Goal: Information Seeking & Learning: Learn about a topic

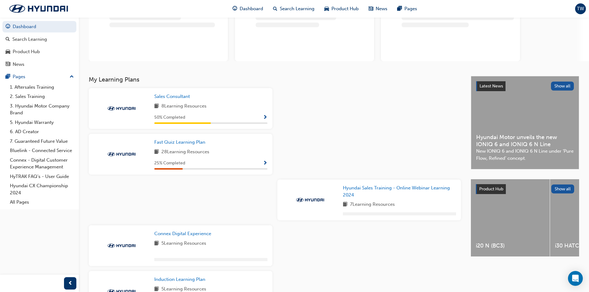
scroll to position [62, 0]
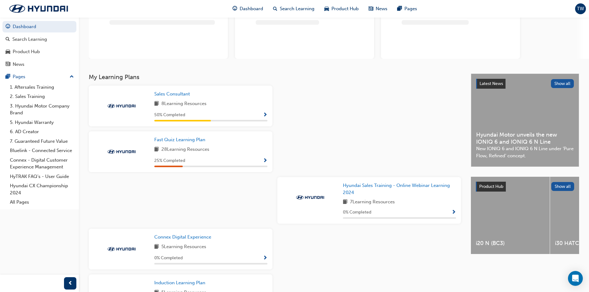
click at [265, 112] on span "Show Progress" at bounding box center [265, 115] width 5 height 6
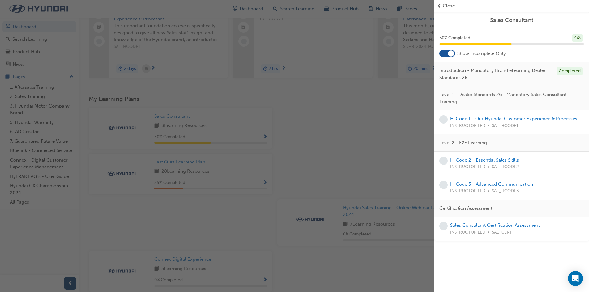
click at [512, 118] on link "H-Code 1 - Our Hyundai Customer Experience & Processes" at bounding box center [513, 119] width 127 height 6
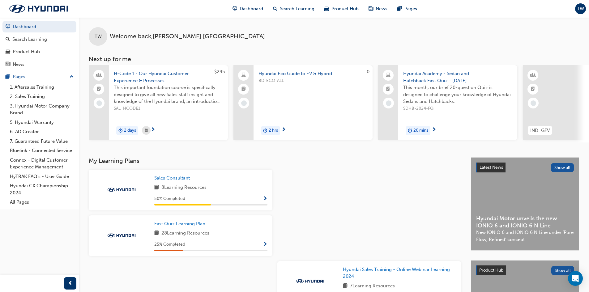
click at [208, 185] on div "Sales Consultant 8 Learning Resources 50 % Completed" at bounding box center [210, 190] width 113 height 31
click at [201, 189] on span "8 Learning Resources" at bounding box center [183, 188] width 45 height 8
click at [179, 180] on span "Sales Consultant" at bounding box center [172, 178] width 36 height 6
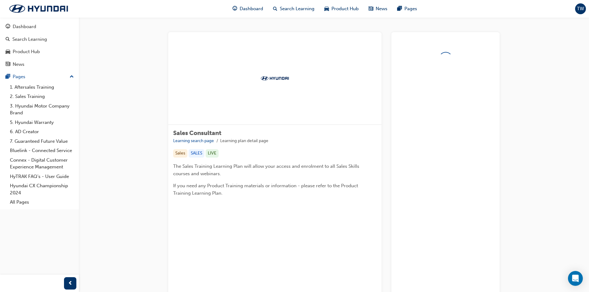
scroll to position [88, 0]
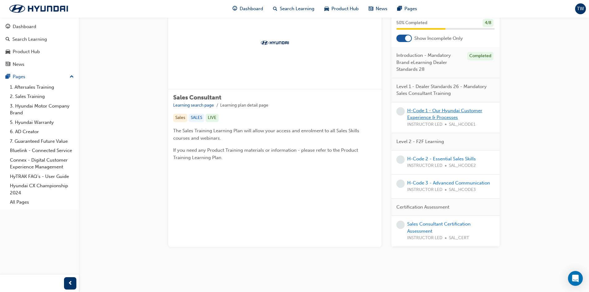
click at [418, 113] on link "H-Code 1 - Our Hyundai Customer Experience & Processes" at bounding box center [444, 114] width 75 height 13
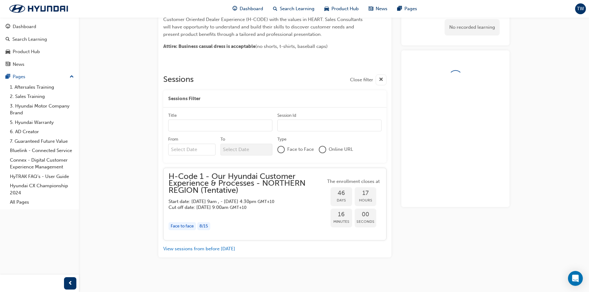
scroll to position [207, 0]
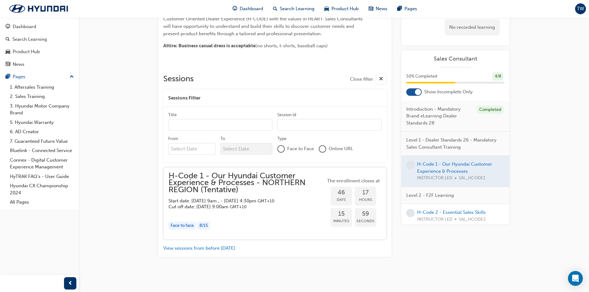
click at [332, 145] on span "Online URL" at bounding box center [340, 148] width 24 height 7
click at [325, 146] on div at bounding box center [322, 149] width 6 height 6
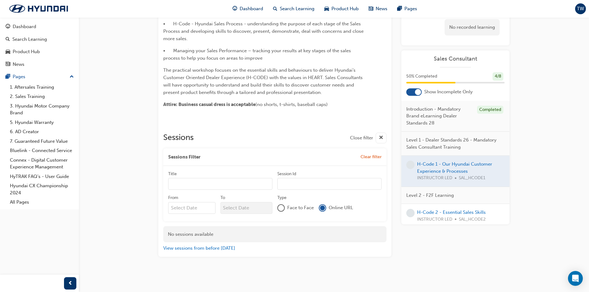
click at [284, 209] on div at bounding box center [281, 208] width 6 height 6
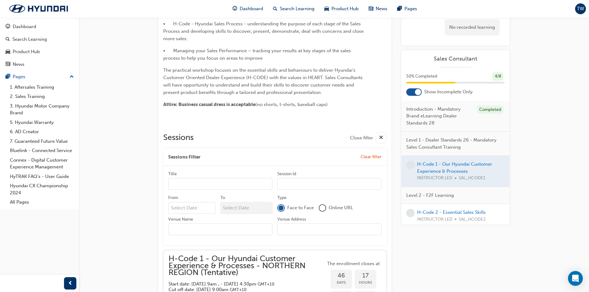
click at [325, 208] on div at bounding box center [322, 208] width 6 height 6
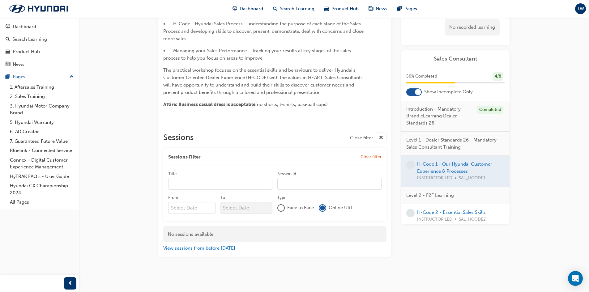
click at [205, 249] on button "View sessions from before [DATE]" at bounding box center [199, 248] width 72 height 7
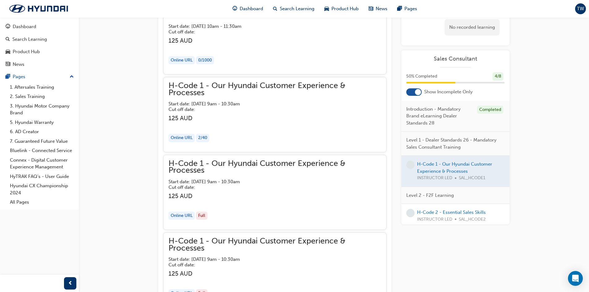
scroll to position [814, 0]
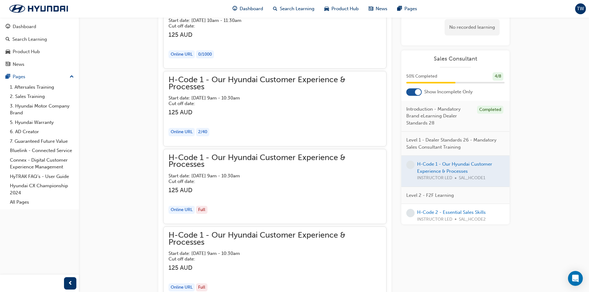
click at [236, 112] on h3 "125 AUD" at bounding box center [274, 112] width 213 height 7
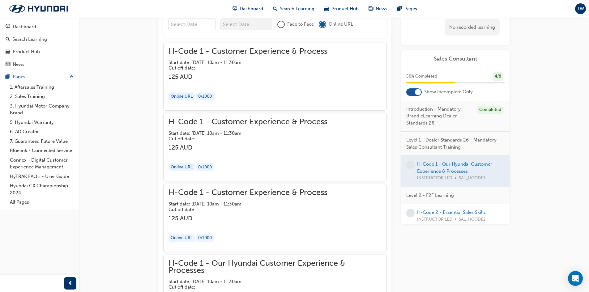
scroll to position [227, 0]
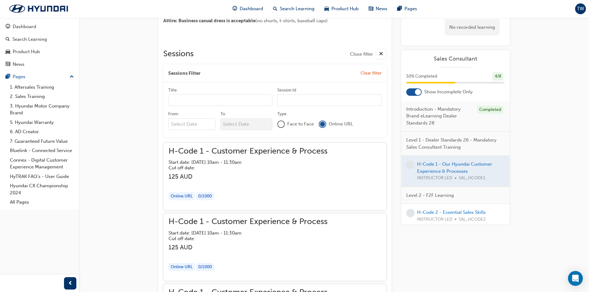
click at [256, 175] on h3 "125 AUD" at bounding box center [247, 176] width 159 height 7
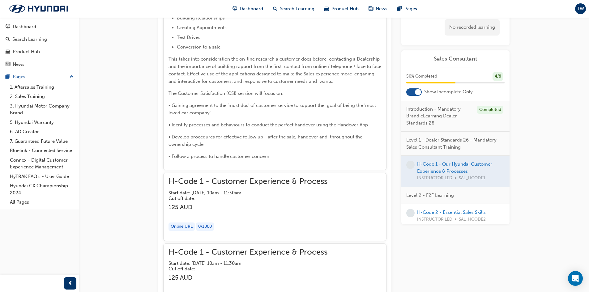
scroll to position [566, 0]
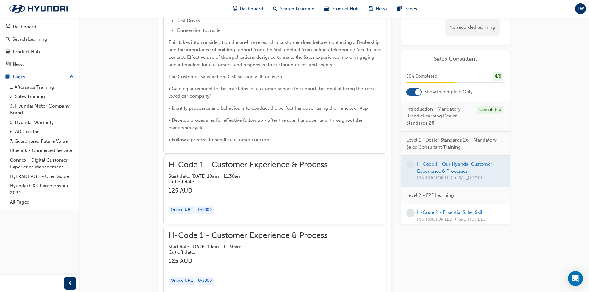
click at [256, 179] on h5 "Cut off date:" at bounding box center [242, 182] width 149 height 6
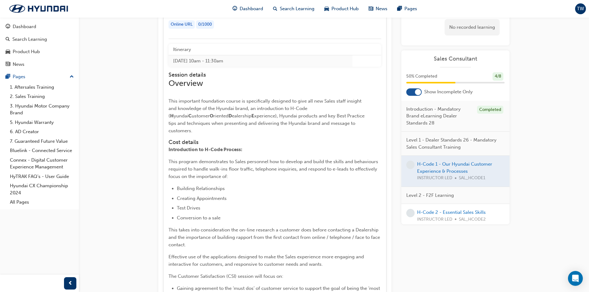
scroll to position [937, 0]
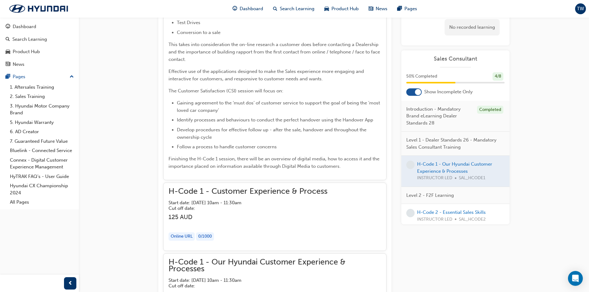
click at [256, 188] on span "H-Code 1 - Customer Experience & Process" at bounding box center [247, 191] width 159 height 7
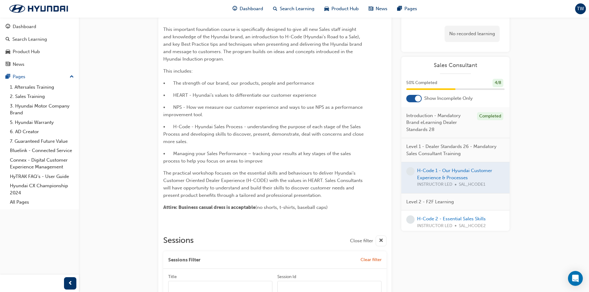
scroll to position [0, 0]
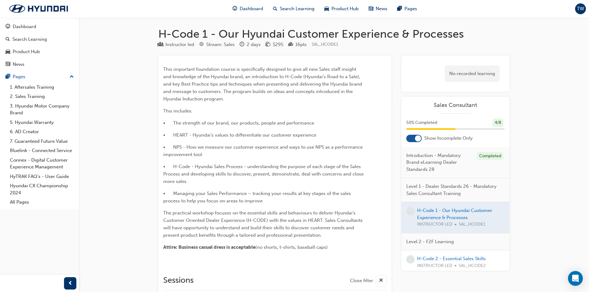
click at [420, 138] on div at bounding box center [418, 138] width 6 height 6
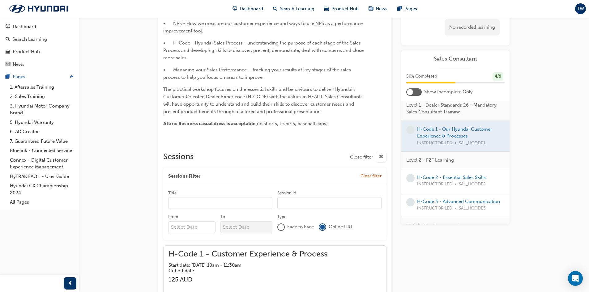
scroll to position [138, 0]
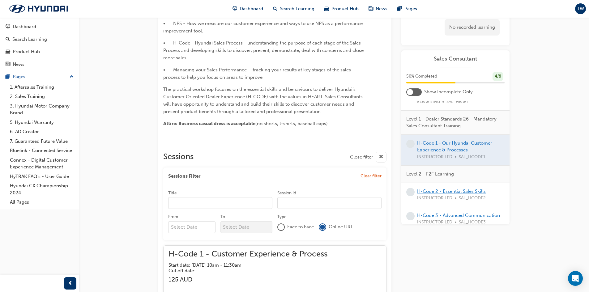
click at [448, 192] on link "H-Code 2 - Essential Sales Skills" at bounding box center [451, 192] width 69 height 6
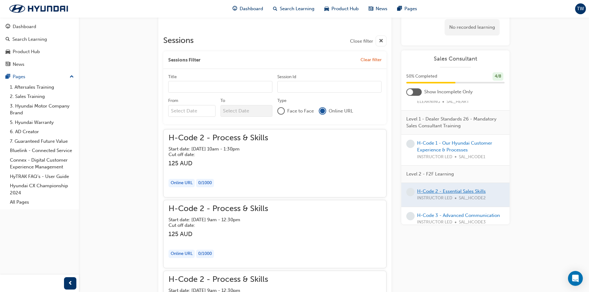
scroll to position [247, 0]
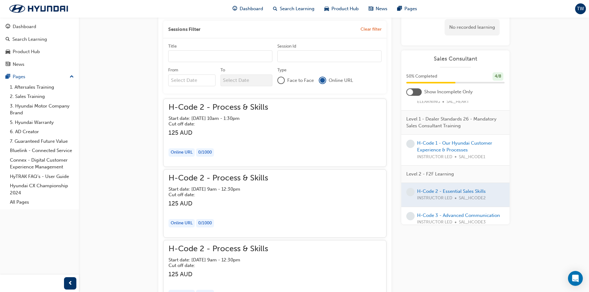
click at [255, 138] on div "button" at bounding box center [218, 140] width 100 height 7
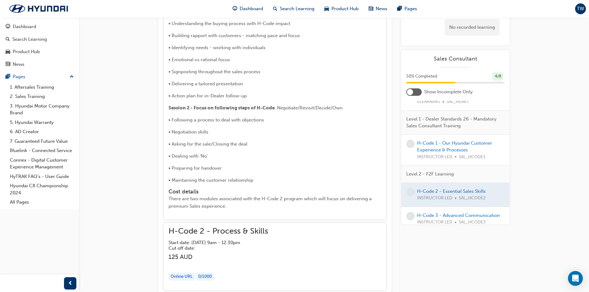
scroll to position [402, 0]
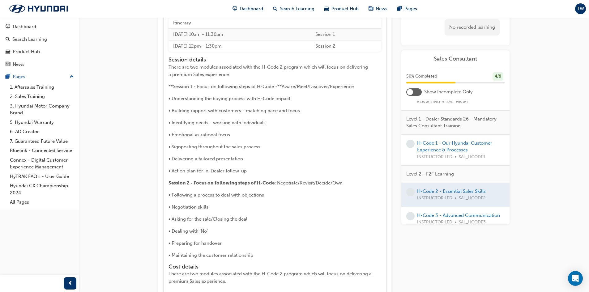
click at [344, 47] on td "Session 2" at bounding box center [346, 45] width 70 height 11
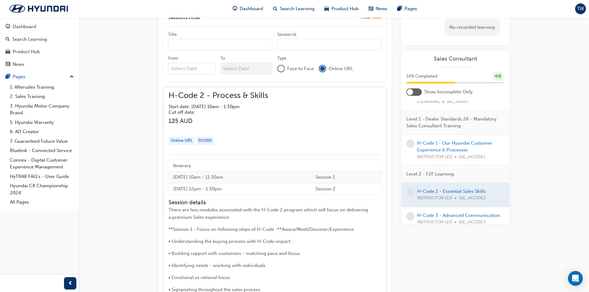
scroll to position [247, 0]
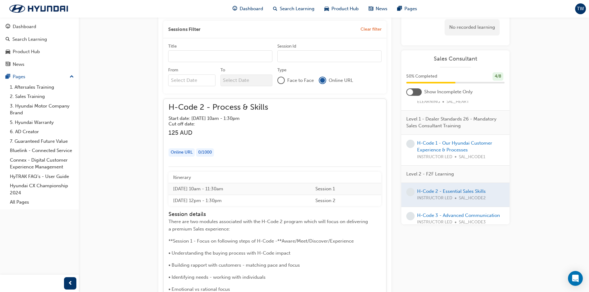
click at [231, 112] on div "H-Code 2 - Process & Skills Start date: [DATE] 10am - 1:30pm Cut off date:" at bounding box center [218, 115] width 100 height 23
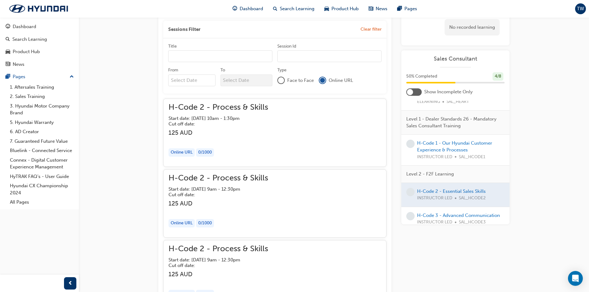
click at [301, 79] on span "Face to Face" at bounding box center [300, 80] width 27 height 7
click at [289, 79] on span "Face to Face" at bounding box center [300, 80] width 27 height 7
click at [281, 82] on div at bounding box center [281, 80] width 6 height 6
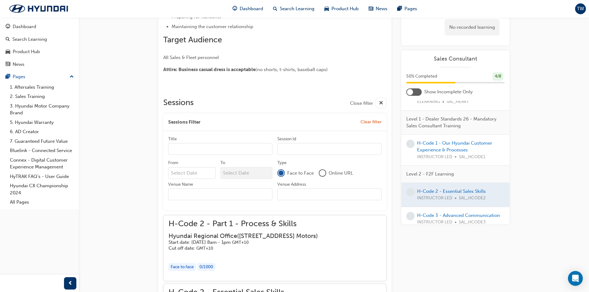
scroll to position [0, 0]
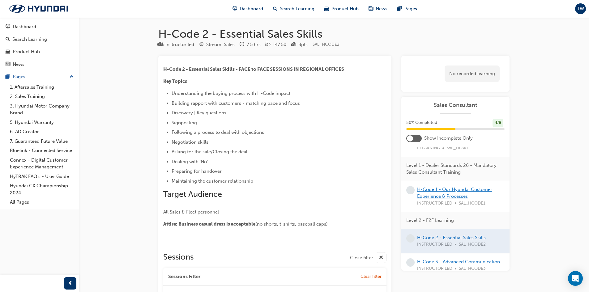
click at [435, 195] on link "H-Code 1 - Our Hyundai Customer Experience & Processes" at bounding box center [454, 193] width 75 height 13
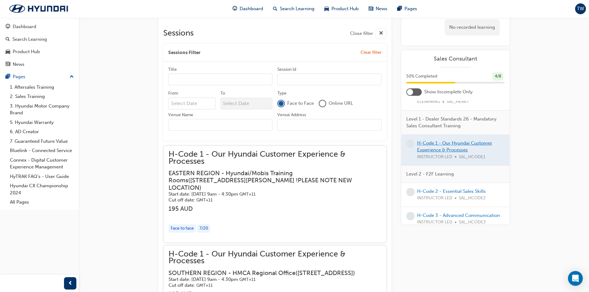
scroll to position [62, 0]
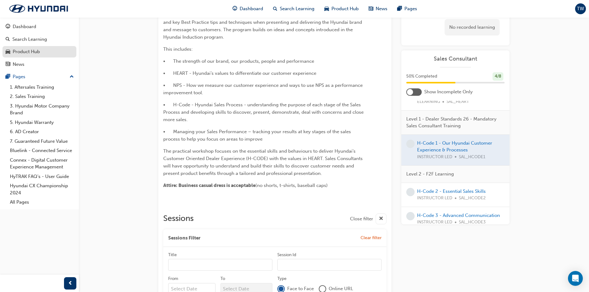
click at [21, 50] on div "Product Hub" at bounding box center [26, 51] width 27 height 7
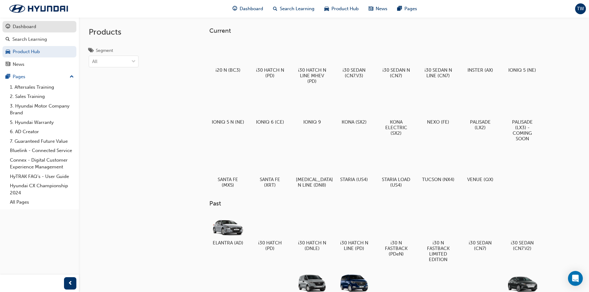
click at [20, 29] on div "Dashboard" at bounding box center [24, 26] width 23 height 7
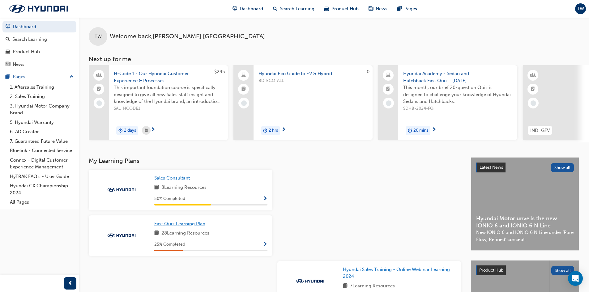
click at [201, 227] on span "Fast Quiz Learning Plan" at bounding box center [179, 224] width 51 height 6
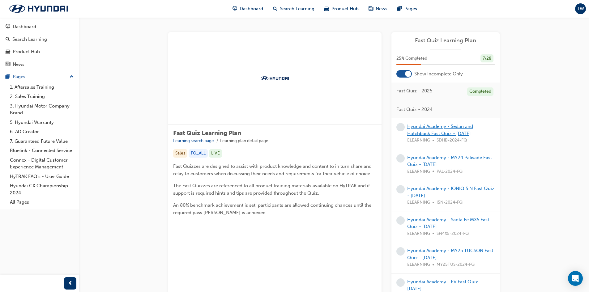
click at [421, 126] on link "Hyundai Academy - Sedan and Hatchback Fast Quiz - [DATE]" at bounding box center [440, 130] width 66 height 13
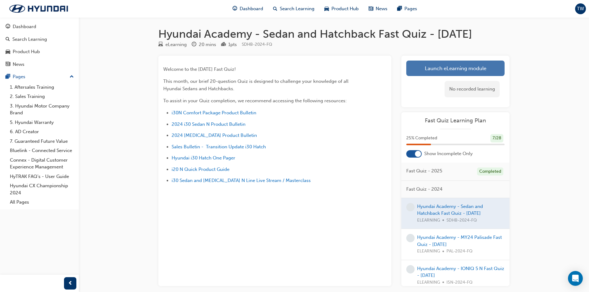
click at [426, 76] on link "Launch eLearning module" at bounding box center [455, 68] width 98 height 15
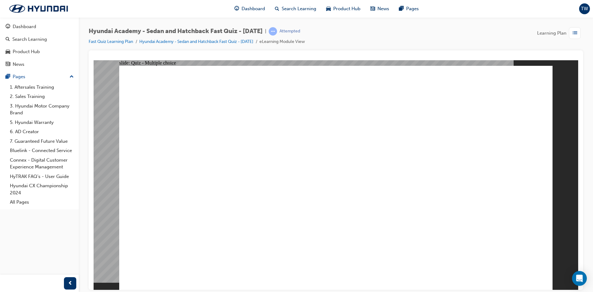
radio input "true"
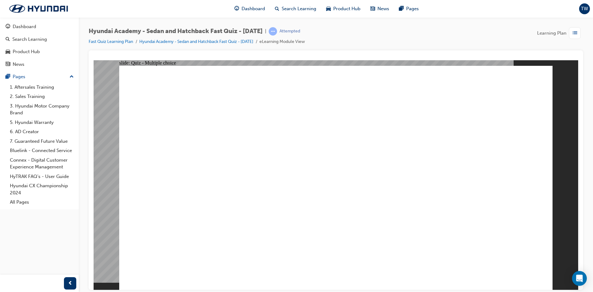
radio input "false"
radio input "true"
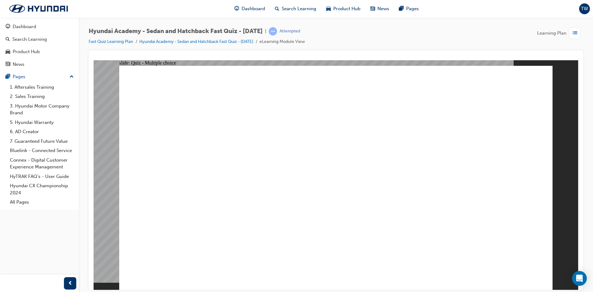
radio input "true"
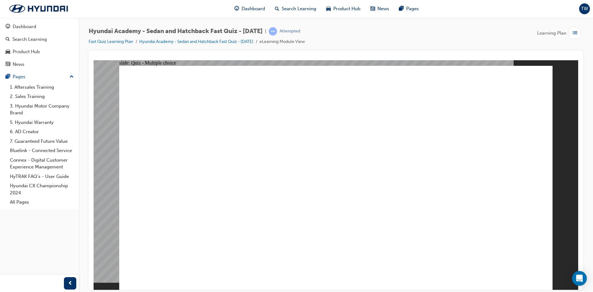
radio input "false"
radio input "true"
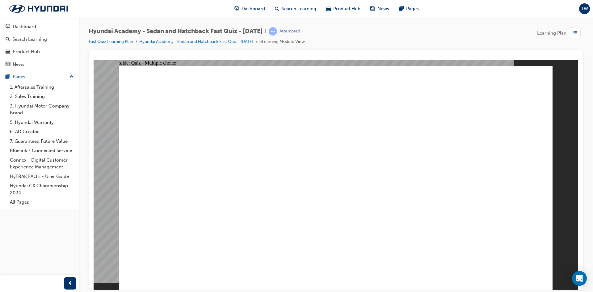
radio input "true"
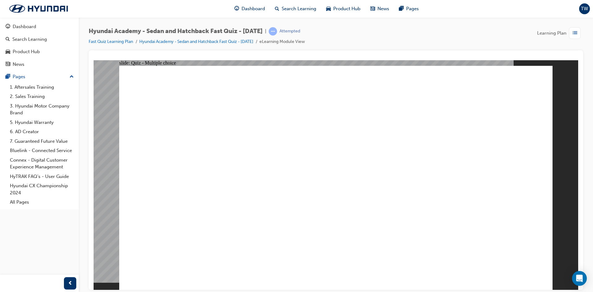
radio input "true"
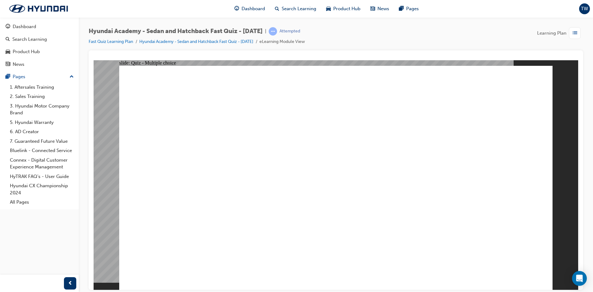
radio input "true"
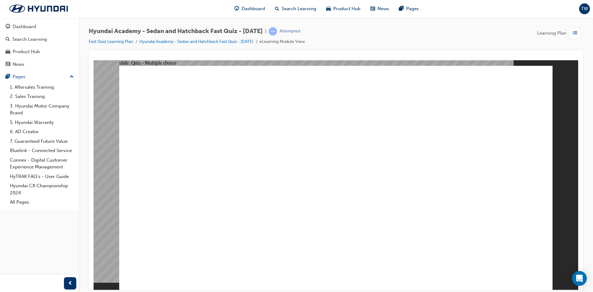
radio input "true"
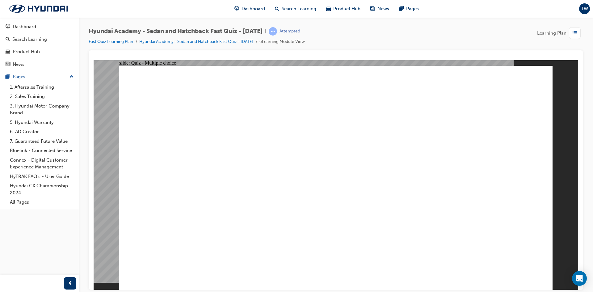
radio input "true"
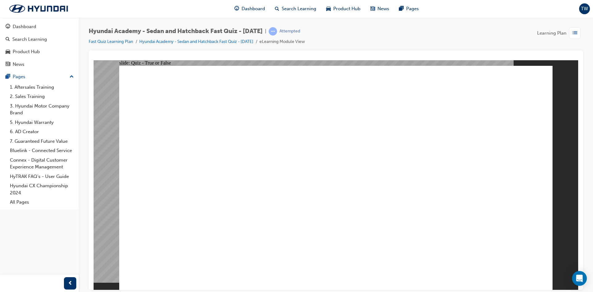
radio input "true"
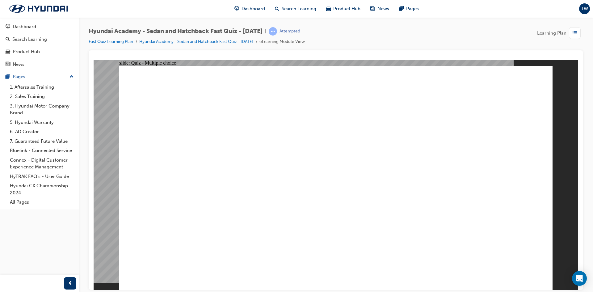
radio input "true"
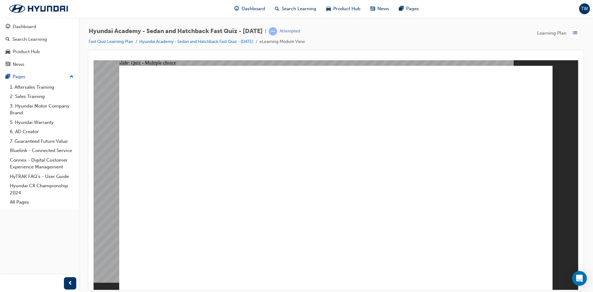
radio input "true"
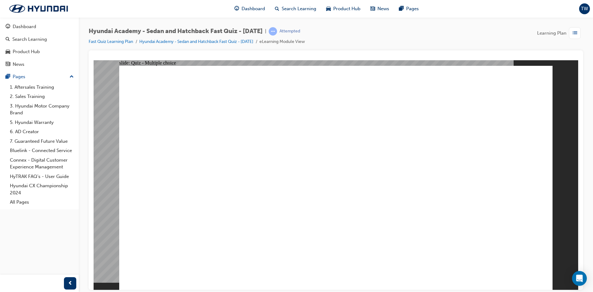
radio input "true"
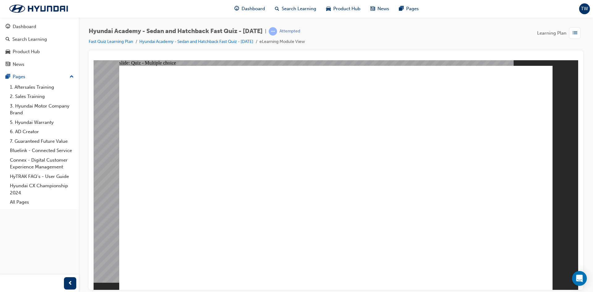
radio input "true"
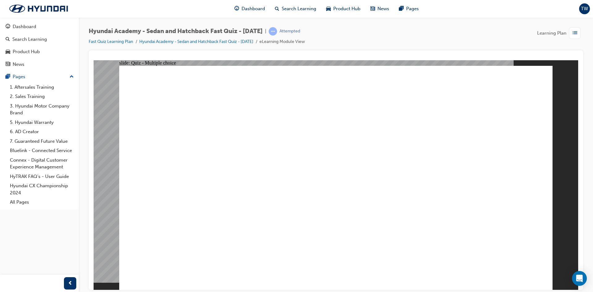
radio input "true"
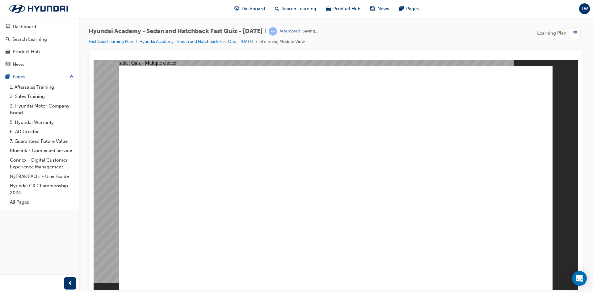
radio input "true"
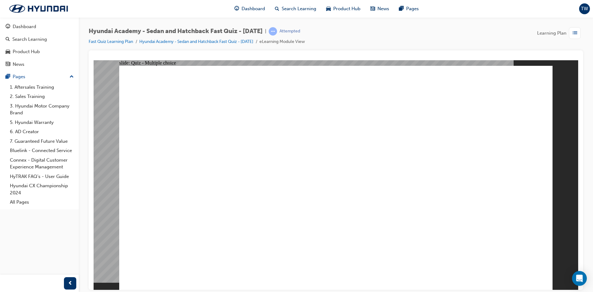
radio input "true"
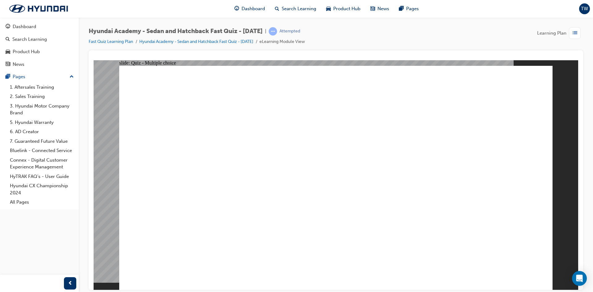
radio input "true"
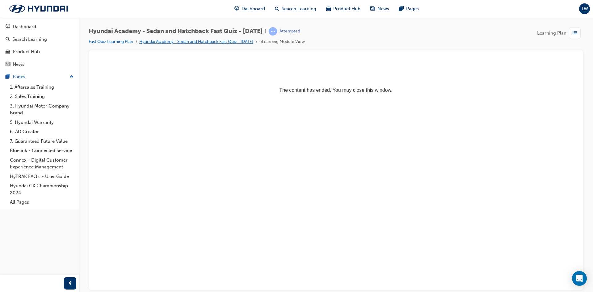
click at [253, 42] on link "Hyundai Academy - Sedan and Hatchback Fast Quiz - [DATE]" at bounding box center [196, 41] width 114 height 5
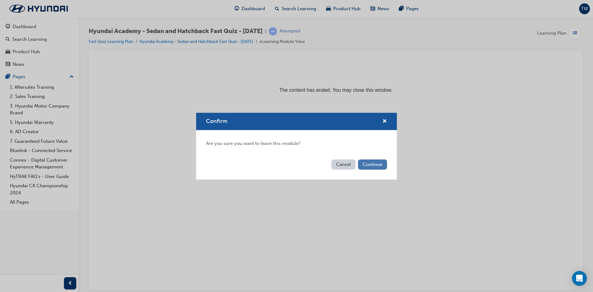
click at [370, 163] on button "Continue" at bounding box center [372, 164] width 29 height 10
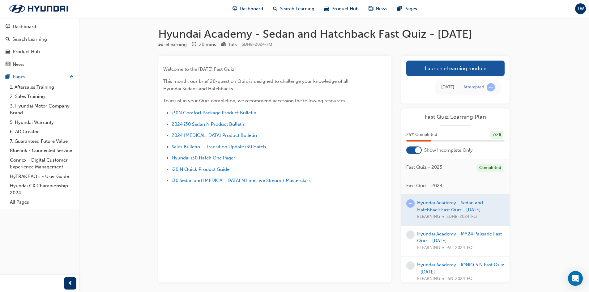
click at [415, 153] on div at bounding box center [418, 150] width 6 height 6
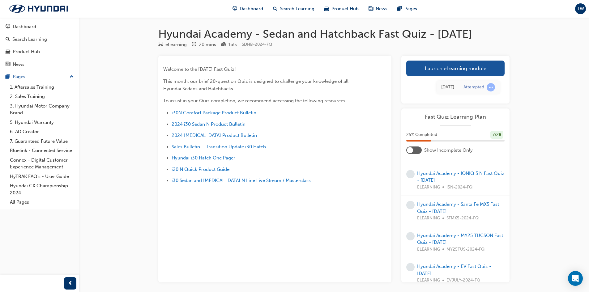
scroll to position [247, 0]
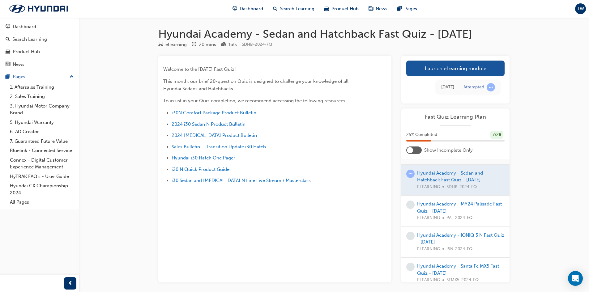
click at [411, 153] on div at bounding box center [410, 150] width 6 height 6
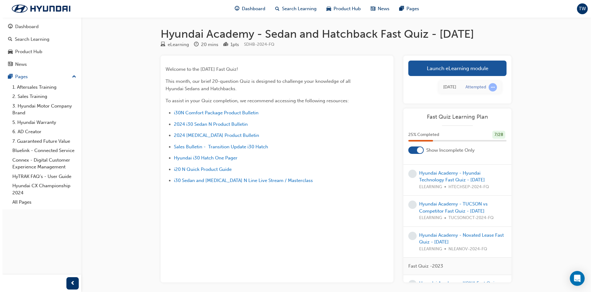
scroll to position [23, 0]
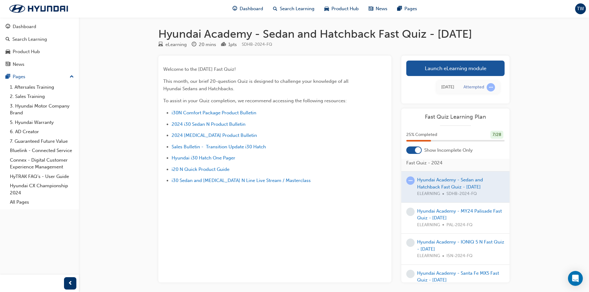
click at [442, 192] on div at bounding box center [455, 187] width 108 height 31
click at [461, 76] on link "Launch eLearning module" at bounding box center [455, 68] width 98 height 15
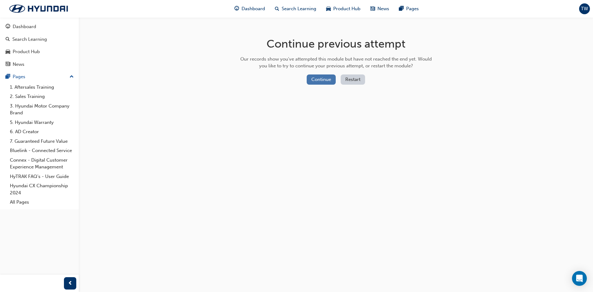
click at [324, 80] on button "Continue" at bounding box center [321, 79] width 29 height 10
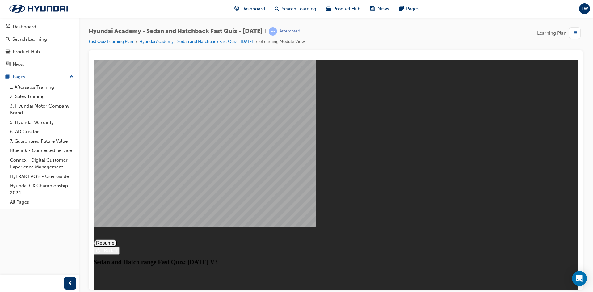
click at [117, 239] on button "Resume" at bounding box center [105, 242] width 23 height 7
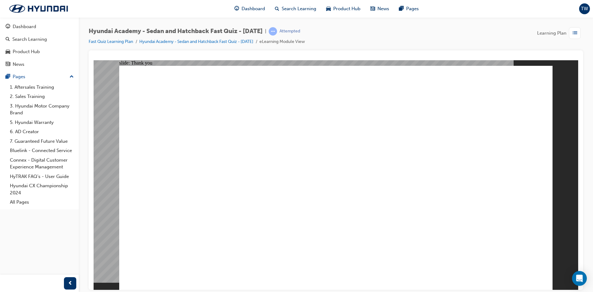
radio input "true"
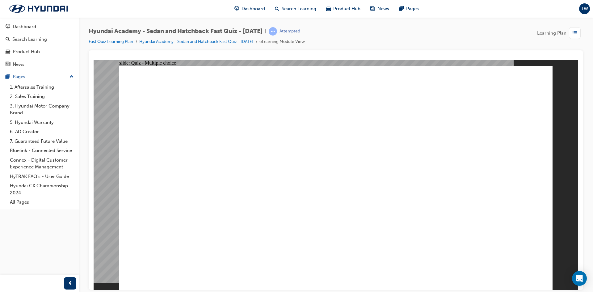
radio input "true"
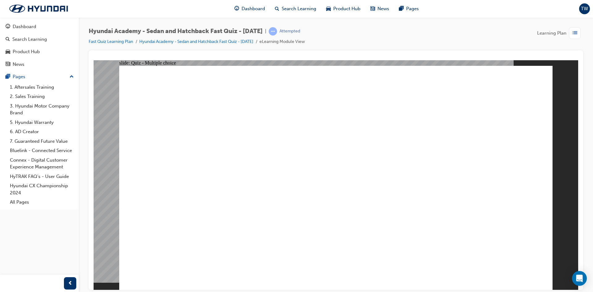
radio input "true"
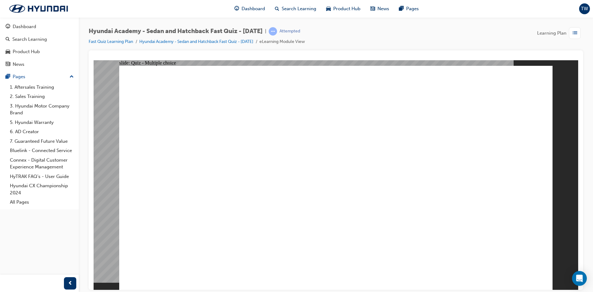
radio input "true"
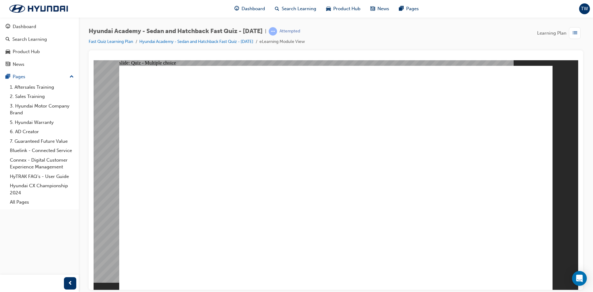
radio input "true"
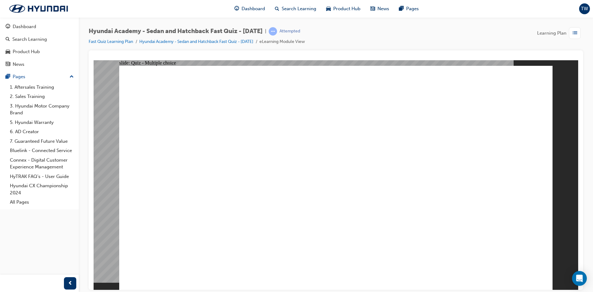
drag, startPoint x: 431, startPoint y: 149, endPoint x: 435, endPoint y: 132, distance: 17.8
radio input "true"
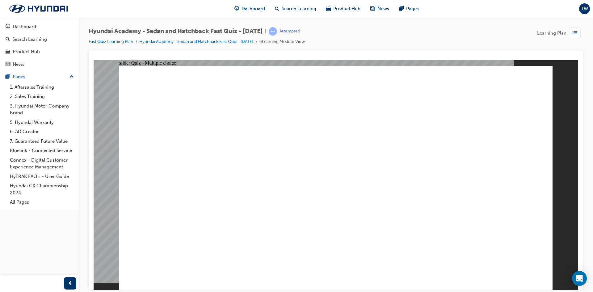
click at [94, 60] on image at bounding box center [94, 60] width 0 height 0
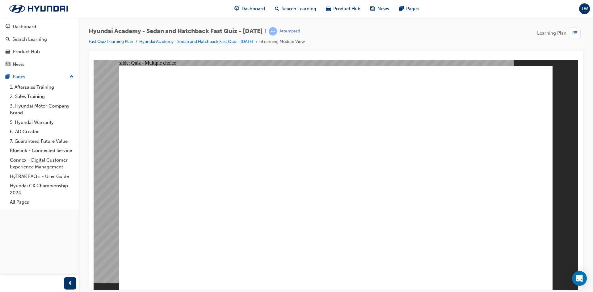
radio input "true"
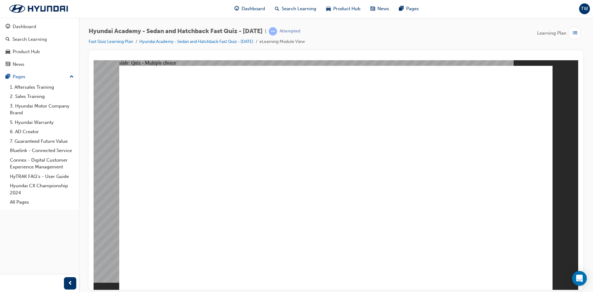
radio input "true"
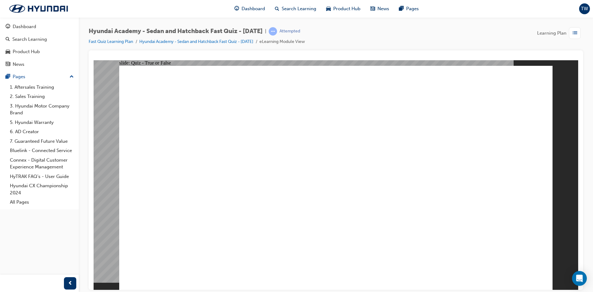
radio input "true"
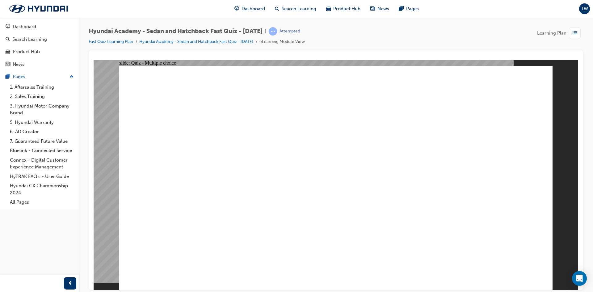
radio input "true"
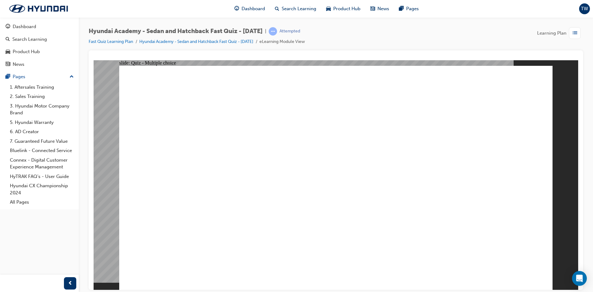
radio input "true"
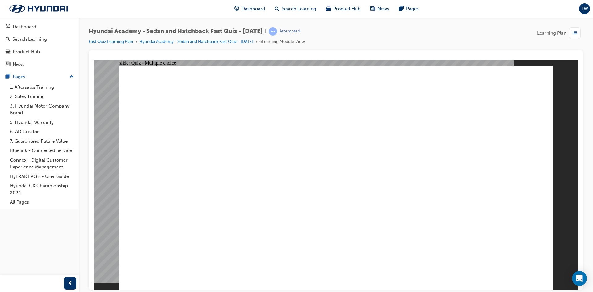
radio input "true"
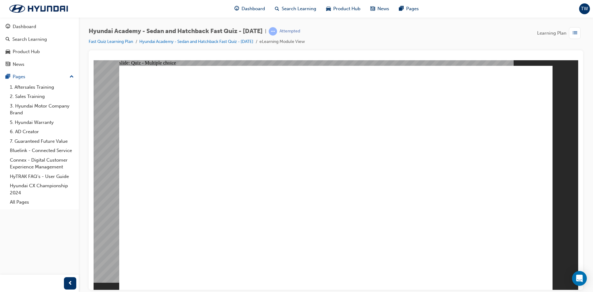
radio input "true"
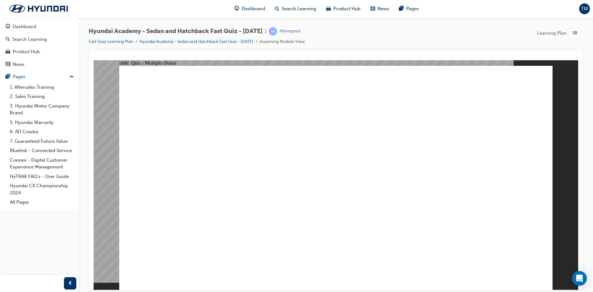
radio input "false"
radio input "true"
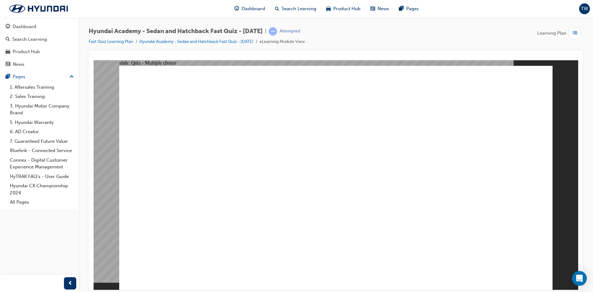
radio input "true"
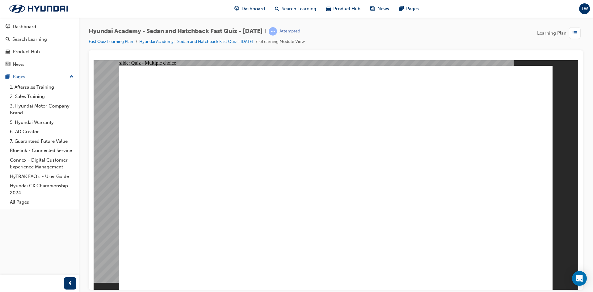
radio input "true"
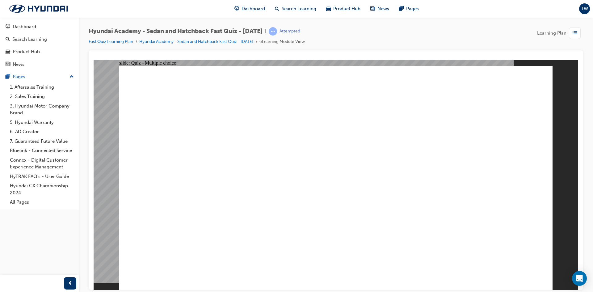
click at [131, 42] on link "Fast Quiz Learning Plan" at bounding box center [111, 41] width 44 height 5
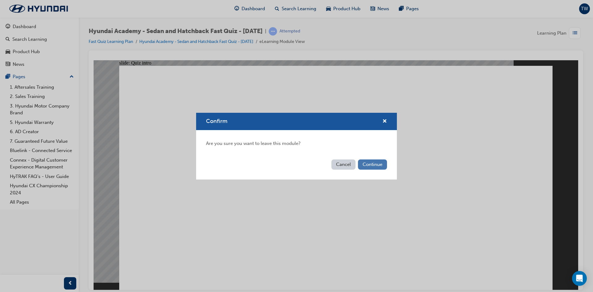
click at [378, 162] on button "Continue" at bounding box center [372, 164] width 29 height 10
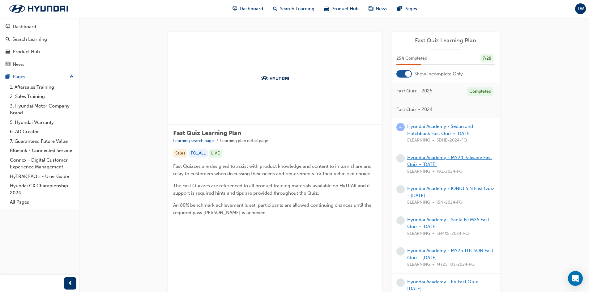
click at [431, 164] on link "Hyundai Academy - MY24 Palisade Fast Quiz - [DATE]" at bounding box center [449, 161] width 85 height 13
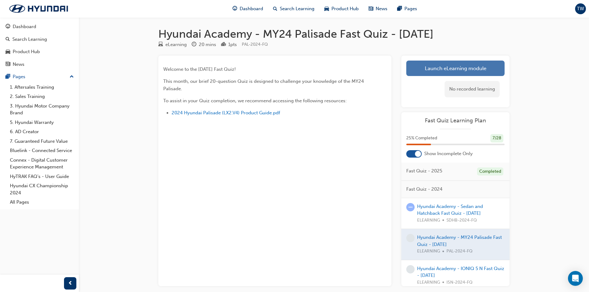
click at [451, 68] on link "Launch eLearning module" at bounding box center [455, 68] width 98 height 15
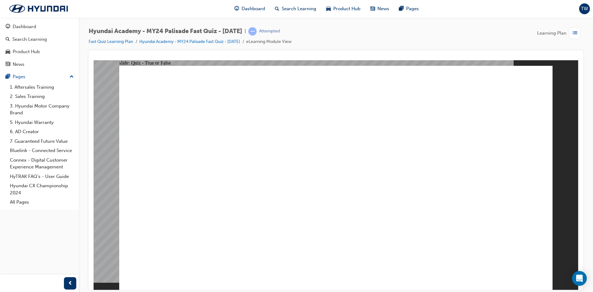
radio input "true"
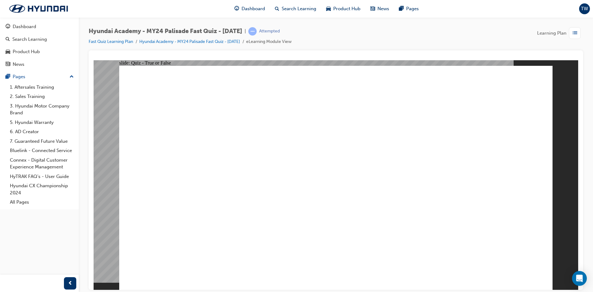
radio input "true"
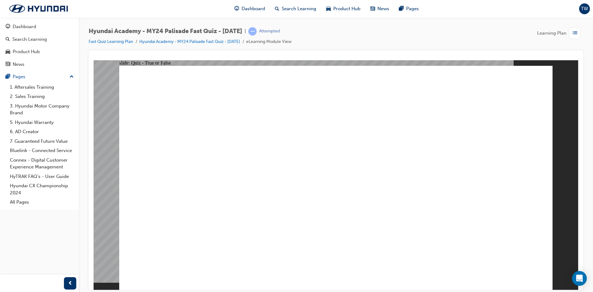
radio input "true"
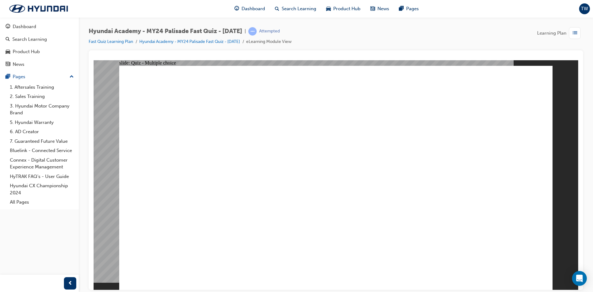
radio input "true"
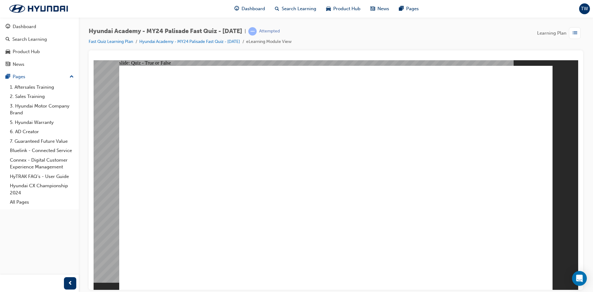
drag, startPoint x: 404, startPoint y: 215, endPoint x: 474, endPoint y: 260, distance: 82.5
radio input "true"
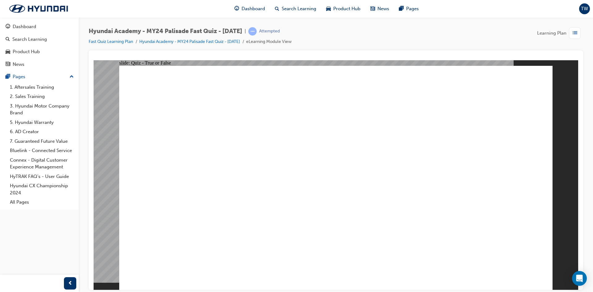
radio input "true"
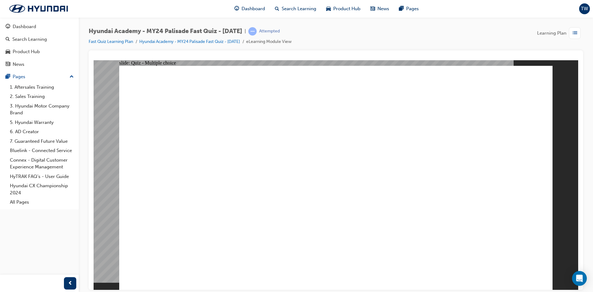
radio input "true"
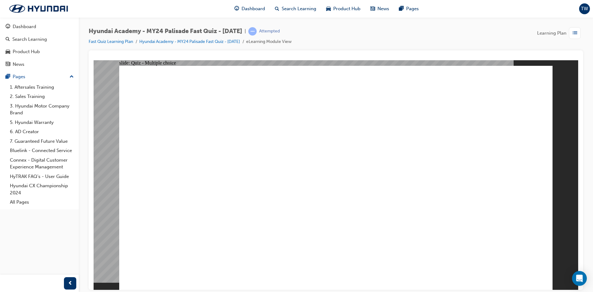
radio input "true"
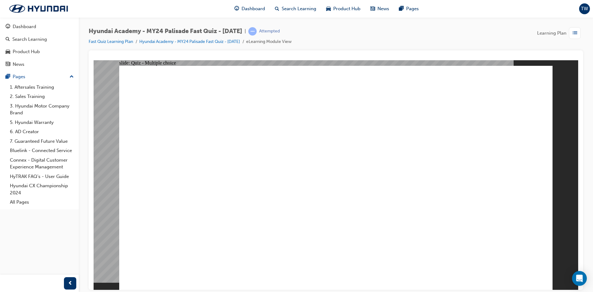
radio input "false"
radio input "true"
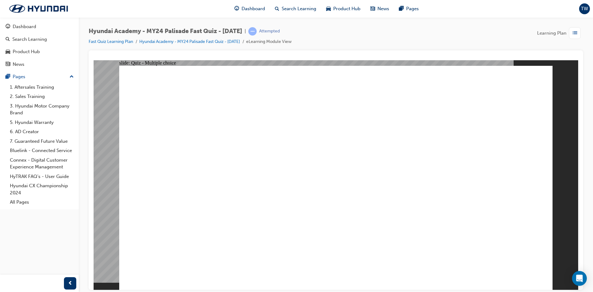
radio input "true"
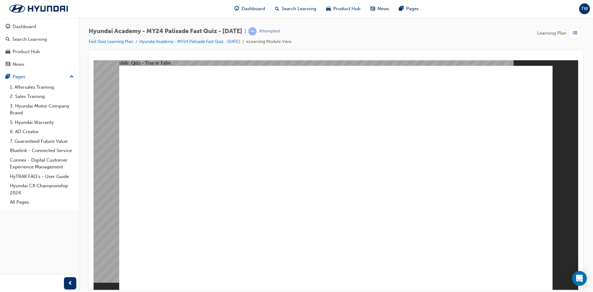
radio input "true"
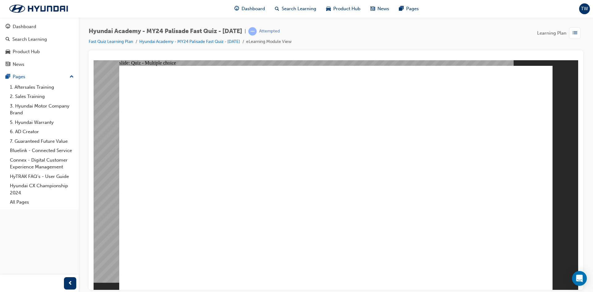
radio input "true"
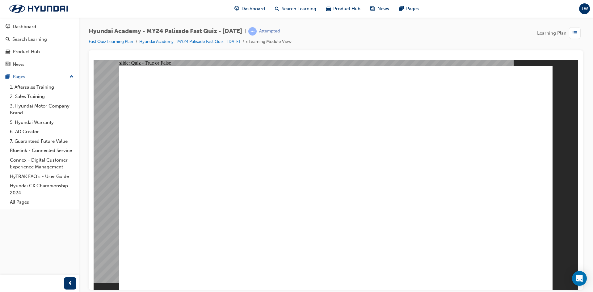
radio input "true"
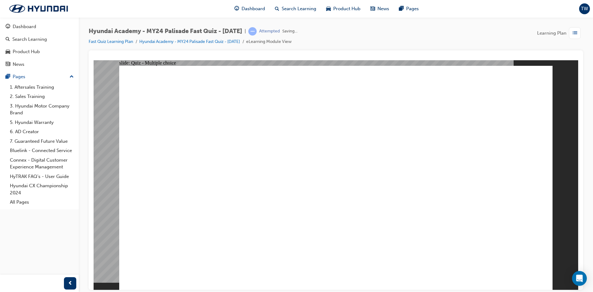
radio input "true"
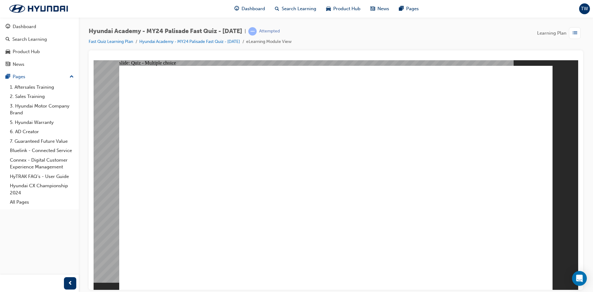
radio input "true"
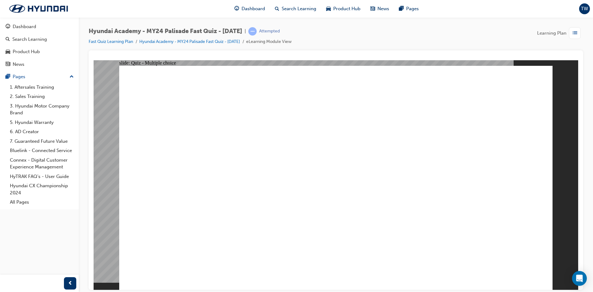
radio input "true"
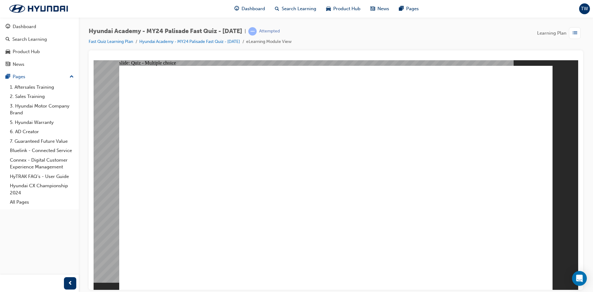
radio input "true"
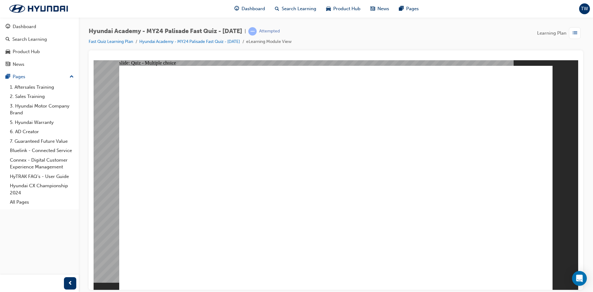
radio input "true"
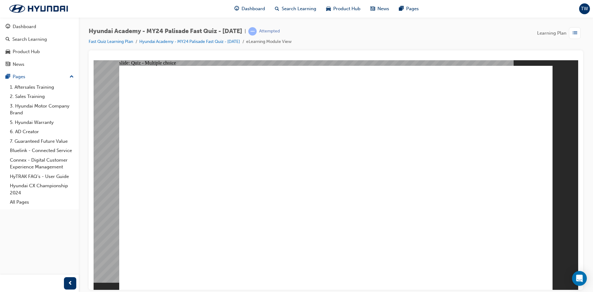
radio input "false"
radio input "true"
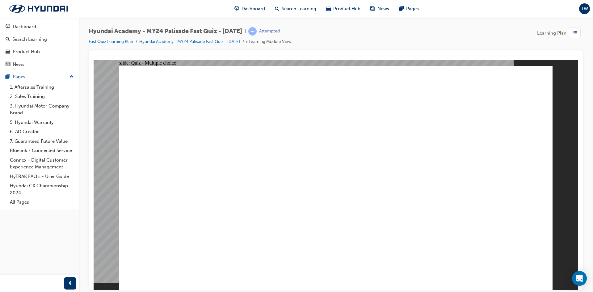
radio input "true"
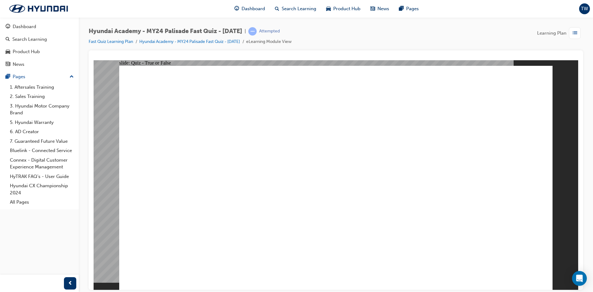
radio input "true"
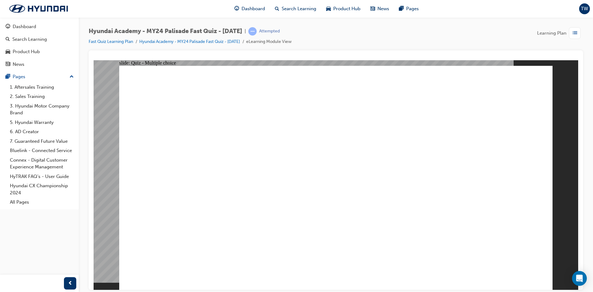
radio input "true"
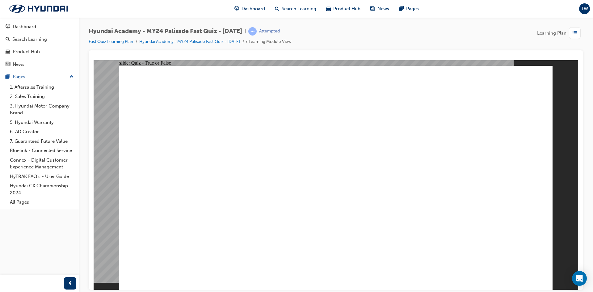
radio input "true"
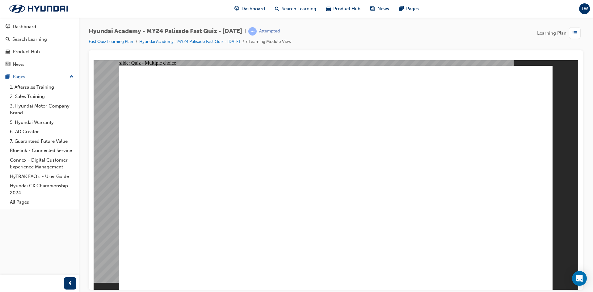
radio input "true"
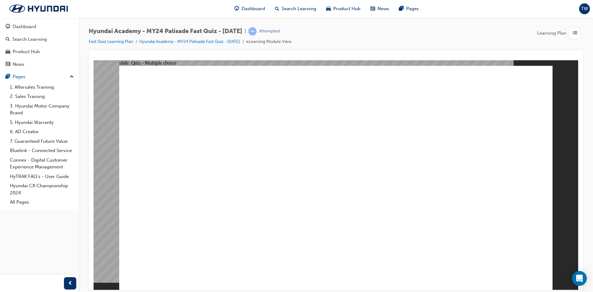
radio input "true"
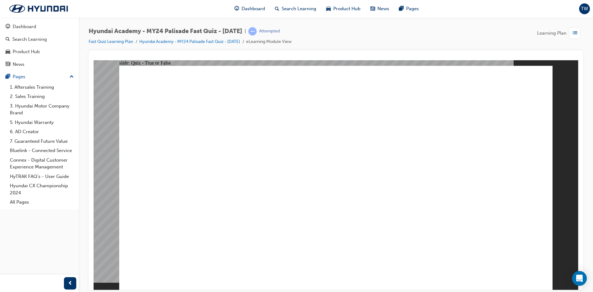
radio input "true"
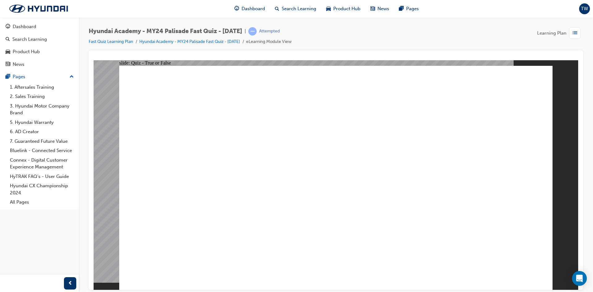
radio input "true"
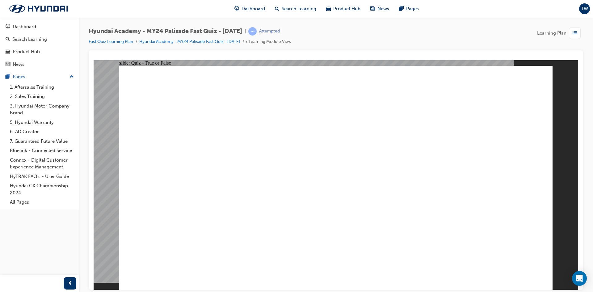
radio input "true"
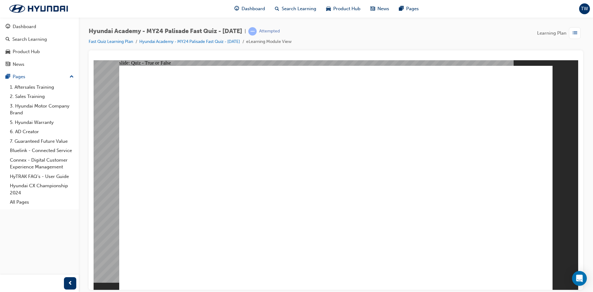
radio input "true"
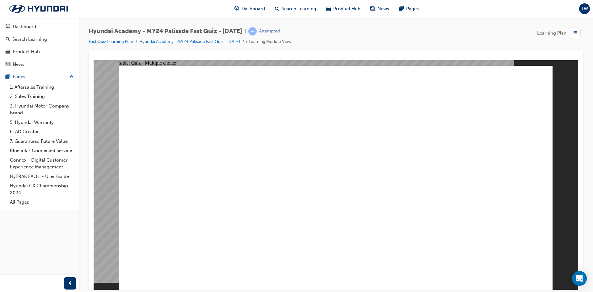
radio input "true"
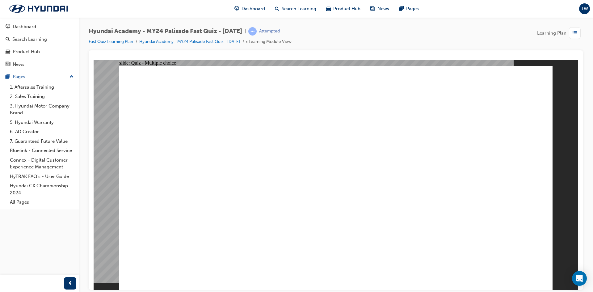
radio input "true"
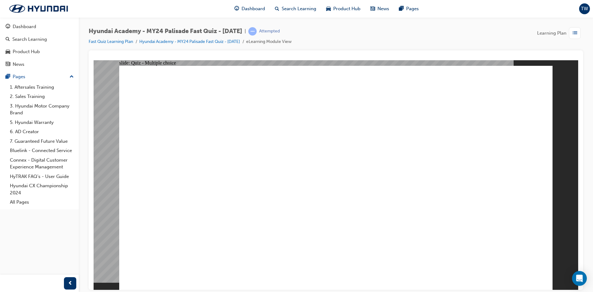
radio input "false"
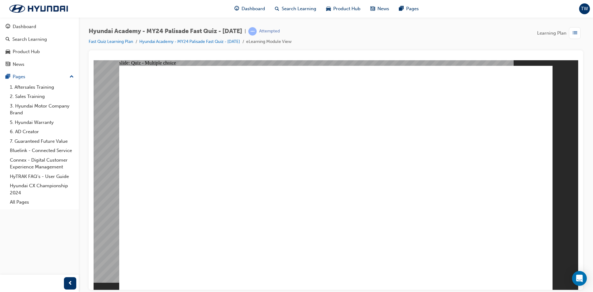
radio input "true"
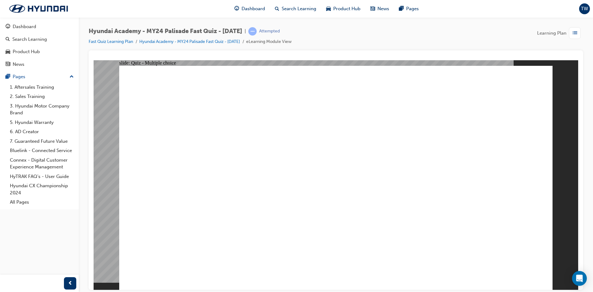
radio input "true"
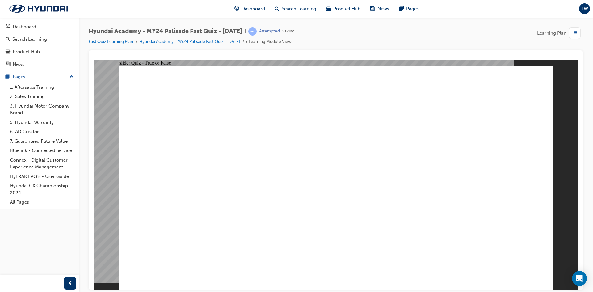
radio input "true"
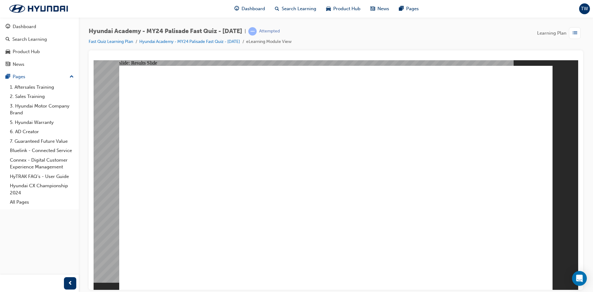
radio input "true"
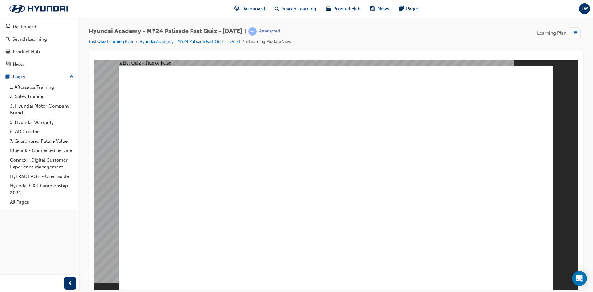
drag, startPoint x: 274, startPoint y: 203, endPoint x: 323, endPoint y: 212, distance: 49.0
radio input "true"
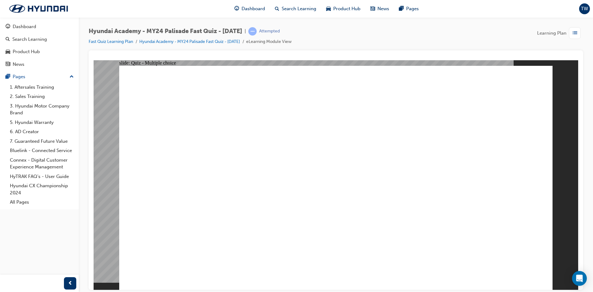
radio input "true"
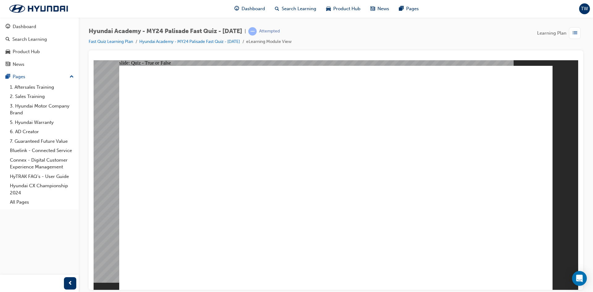
radio input "true"
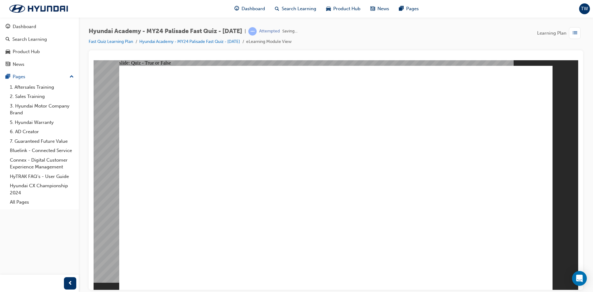
radio input "true"
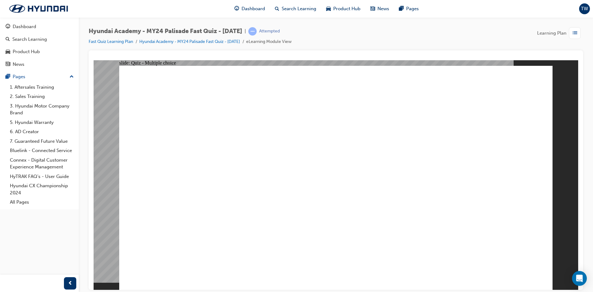
radio input "true"
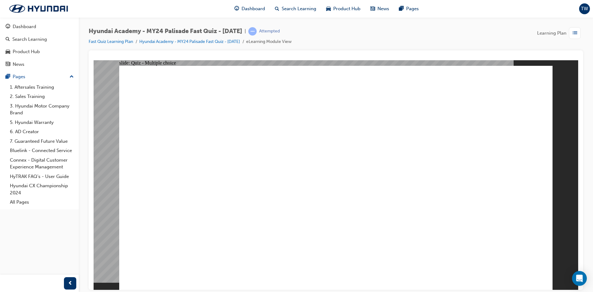
radio input "true"
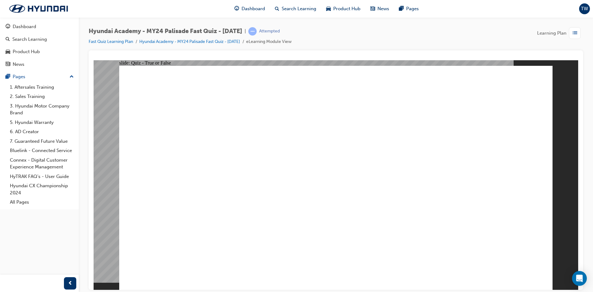
radio input "true"
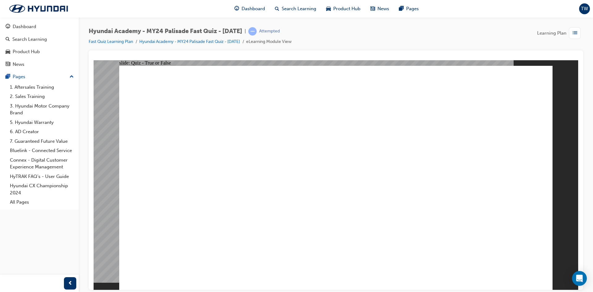
drag, startPoint x: 382, startPoint y: 199, endPoint x: 445, endPoint y: 248, distance: 80.2
radio input "true"
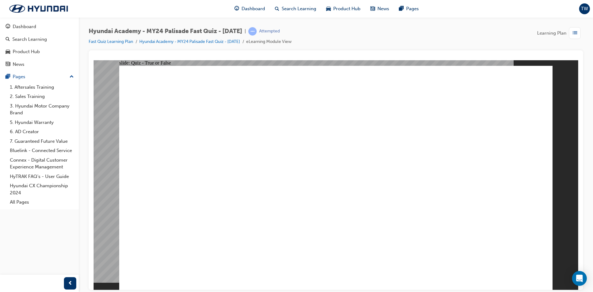
radio input "true"
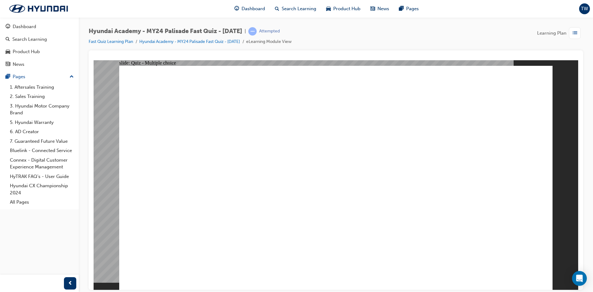
radio input "true"
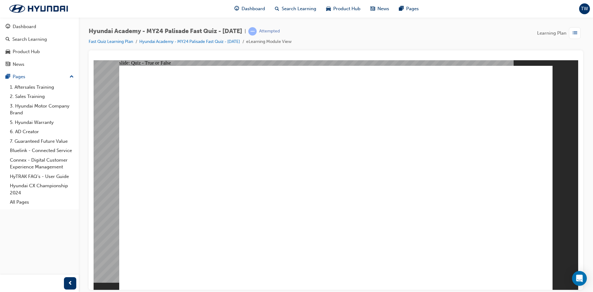
radio input "true"
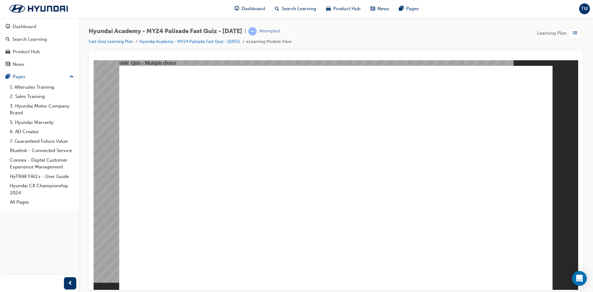
radio input "true"
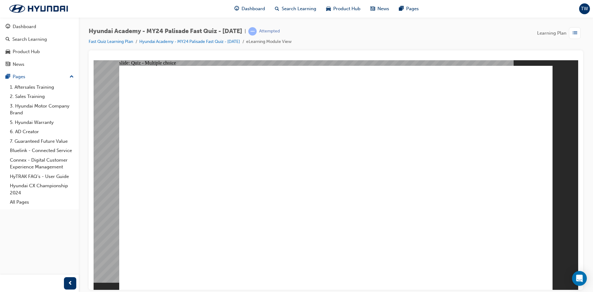
radio input "true"
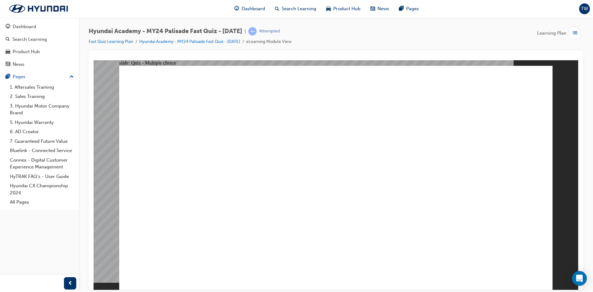
radio input "true"
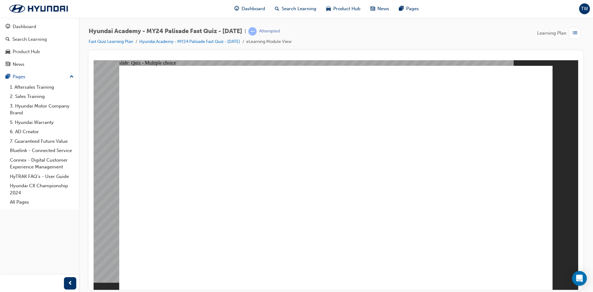
radio input "true"
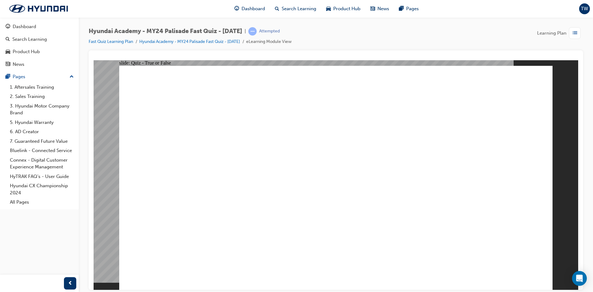
radio input "true"
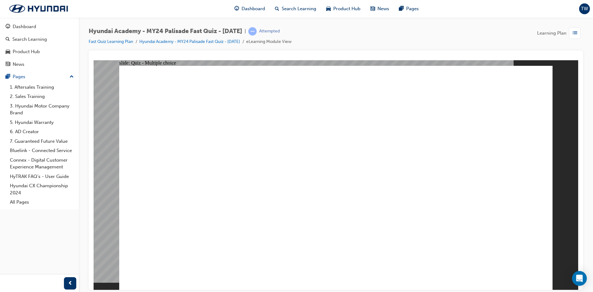
radio input "false"
radio input "true"
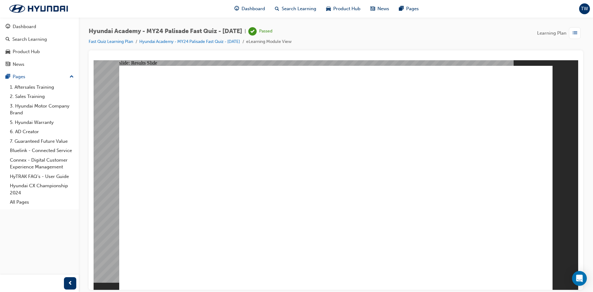
click at [94, 60] on image at bounding box center [94, 60] width 0 height 0
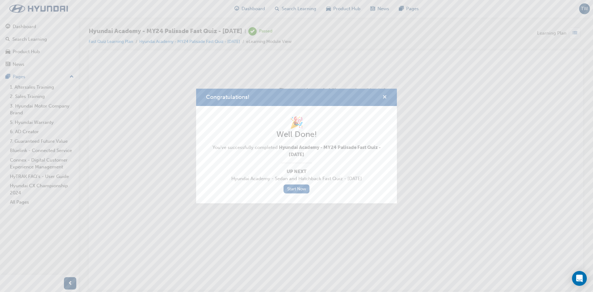
click at [383, 97] on span "cross-icon" at bounding box center [385, 98] width 5 height 6
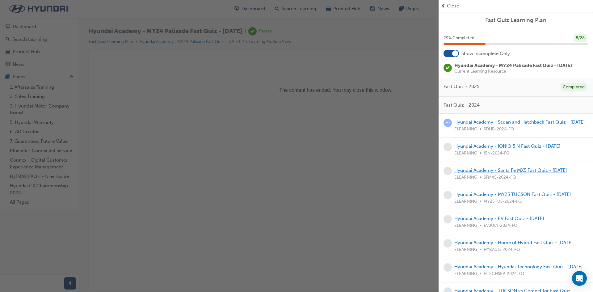
click at [513, 173] on link "Hyundai Academy - Santa Fe MX5 Fast Quiz - [DATE]" at bounding box center [511, 170] width 113 height 6
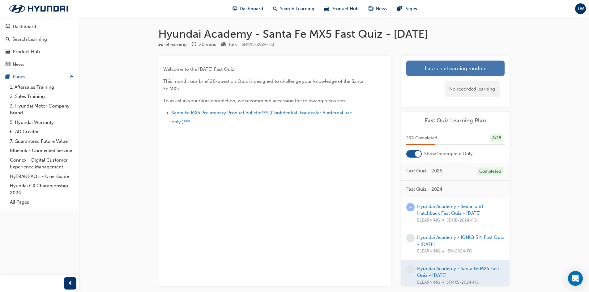
click at [449, 66] on link "Launch eLearning module" at bounding box center [455, 68] width 98 height 15
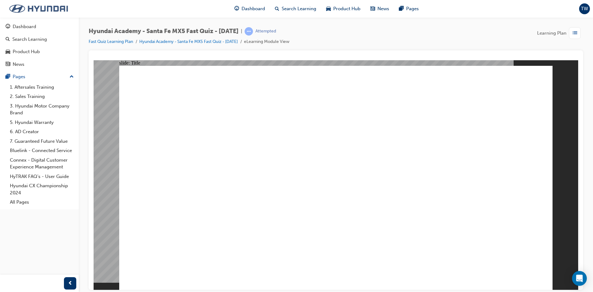
click at [60, 11] on img at bounding box center [38, 8] width 71 height 13
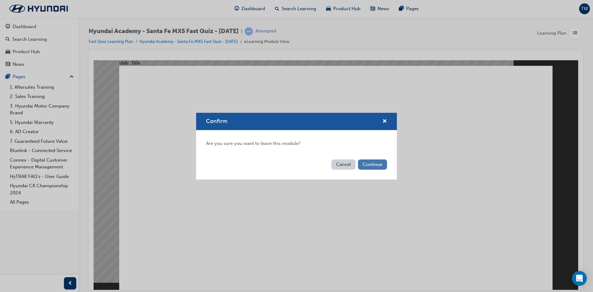
click at [380, 161] on button "Continue" at bounding box center [372, 164] width 29 height 10
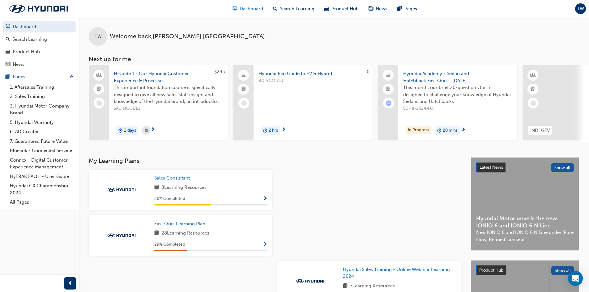
click at [255, 10] on span "Dashboard" at bounding box center [250, 8] width 23 height 7
click at [244, 8] on span "Dashboard" at bounding box center [250, 8] width 23 height 7
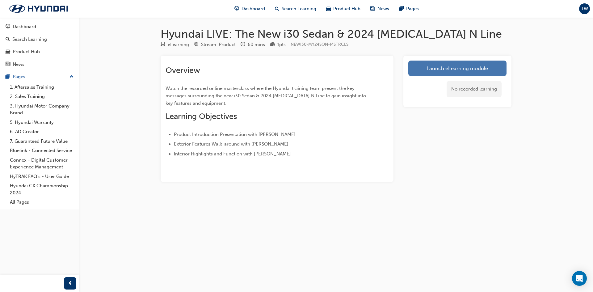
click at [463, 67] on link "Launch eLearning module" at bounding box center [458, 68] width 98 height 15
